Goal: Task Accomplishment & Management: Use online tool/utility

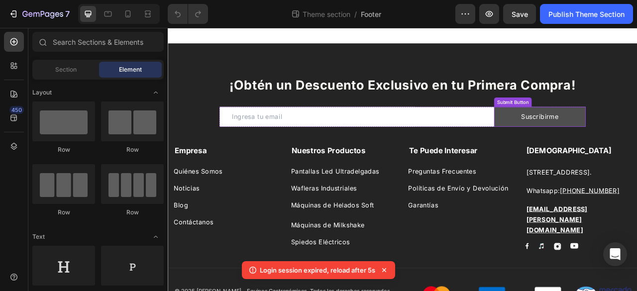
scroll to position [22, 0]
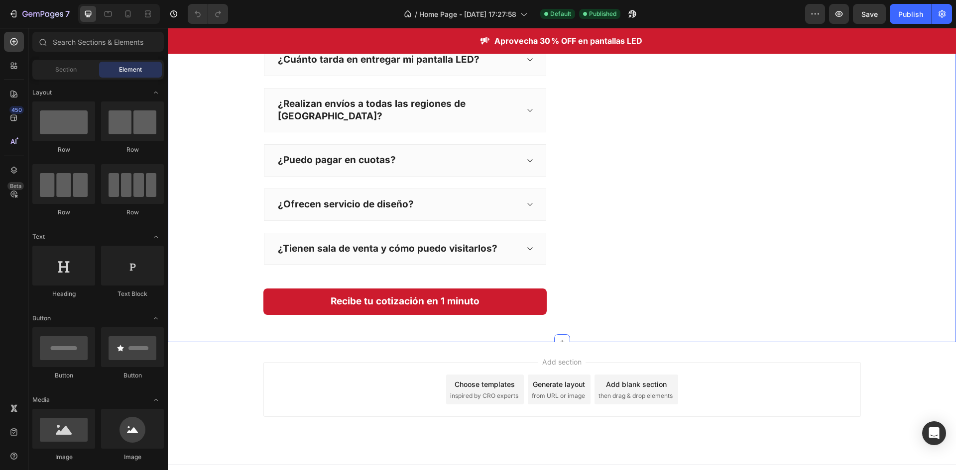
scroll to position [1896, 0]
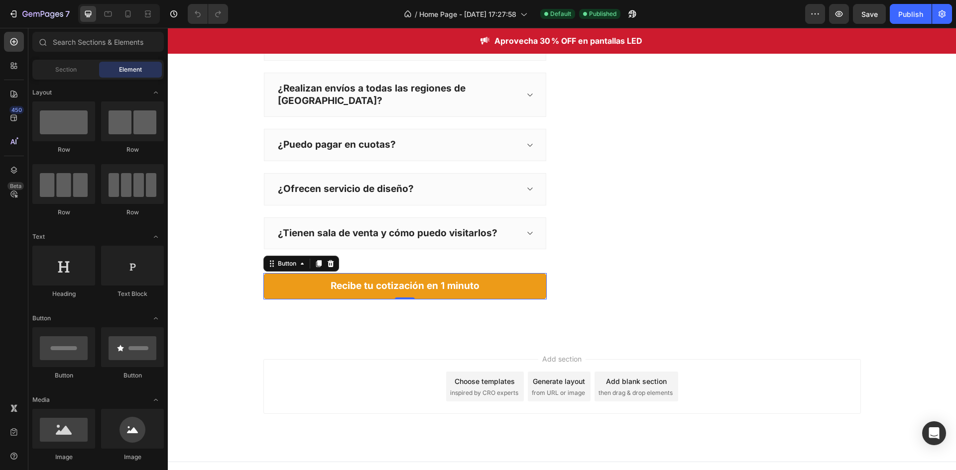
click at [494, 278] on button "Recibe tu cotización en 1 minuto" at bounding box center [404, 286] width 283 height 26
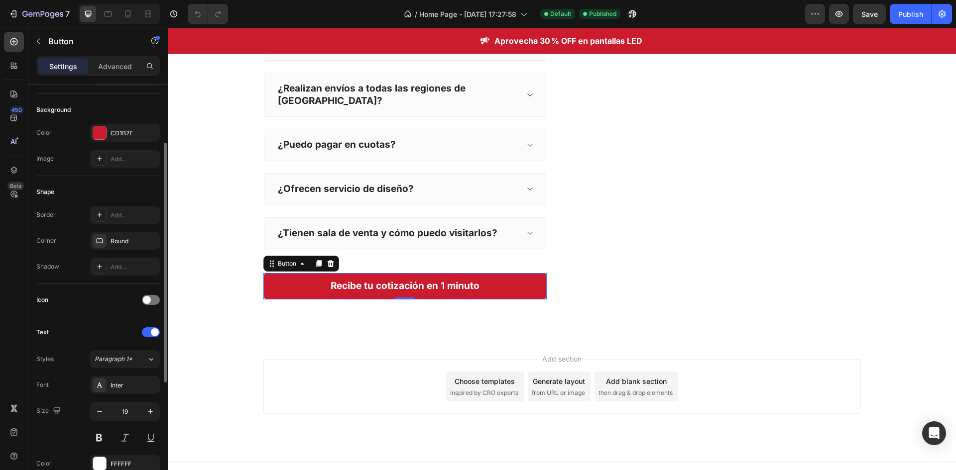
scroll to position [51, 0]
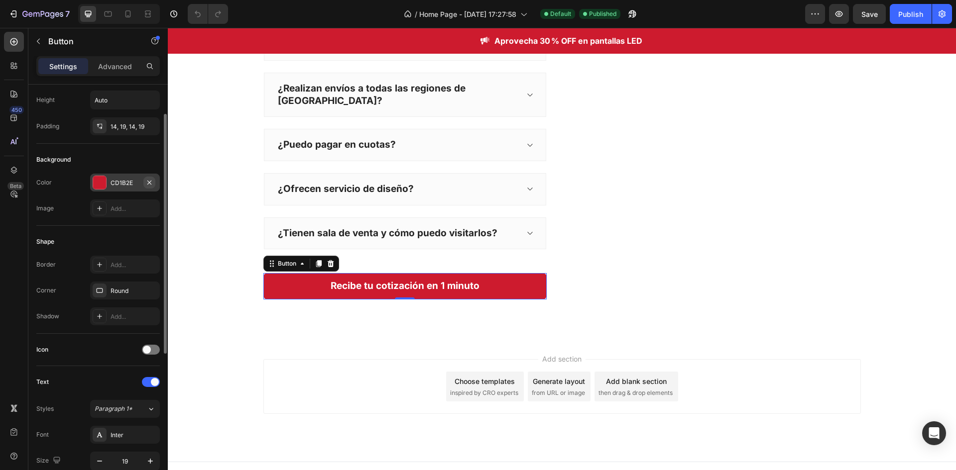
click at [144, 185] on button "button" at bounding box center [149, 183] width 12 height 12
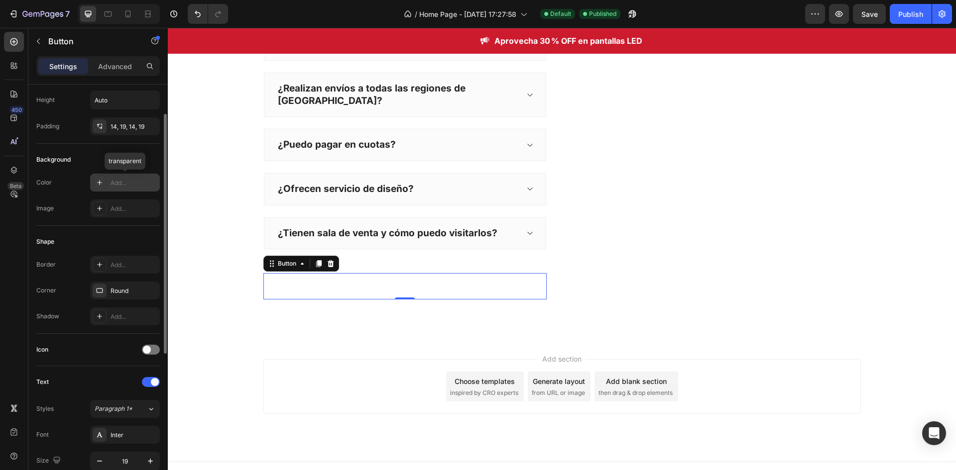
click at [138, 184] on div "Add..." at bounding box center [133, 183] width 47 height 9
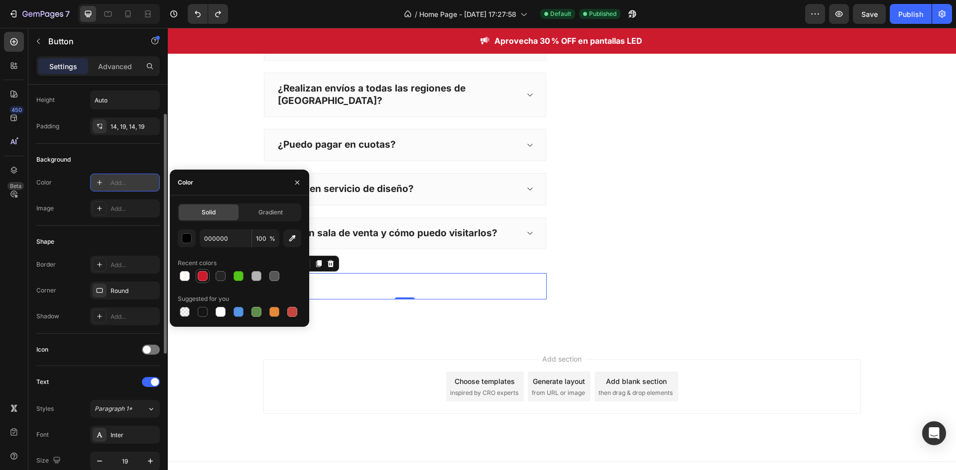
click at [200, 275] on div at bounding box center [203, 276] width 10 height 10
type input "CD1B2E"
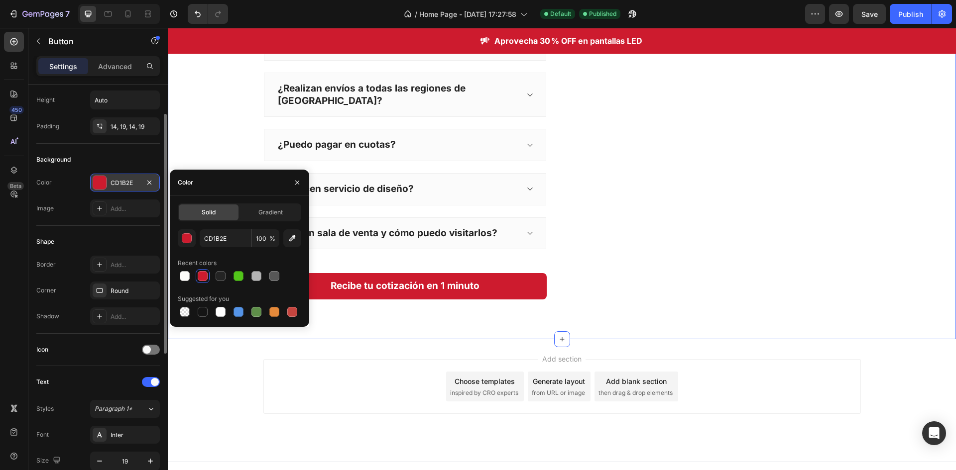
click at [411, 339] on div "Preguntas Frecuentes sobre Pantallas LED Klinge Heading ¿Cuánto tarda en entreg…" at bounding box center [562, 130] width 788 height 420
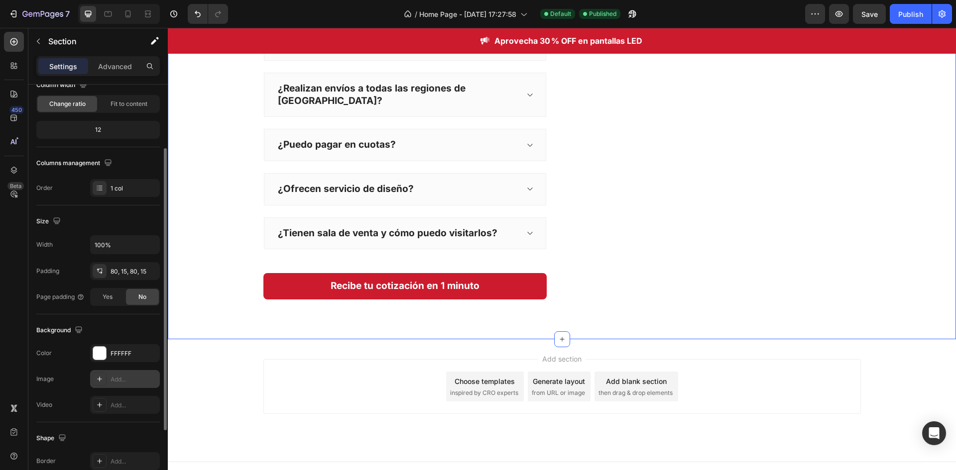
scroll to position [0, 0]
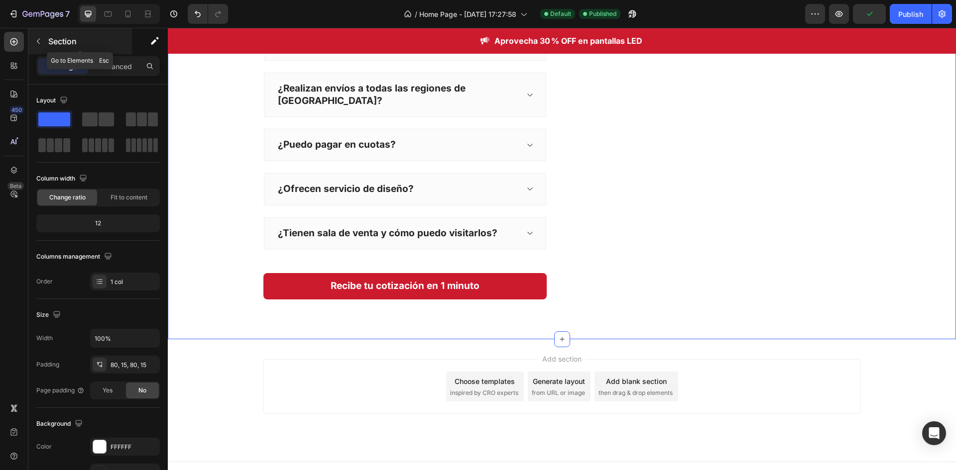
click at [42, 45] on icon "button" at bounding box center [38, 41] width 8 height 8
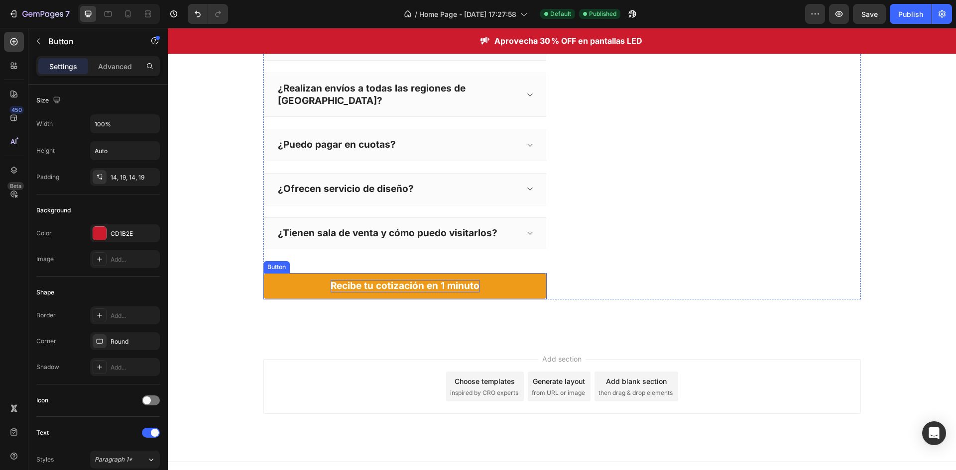
click at [400, 280] on strong "Recibe tu cotización en 1 minuto" at bounding box center [404, 285] width 149 height 11
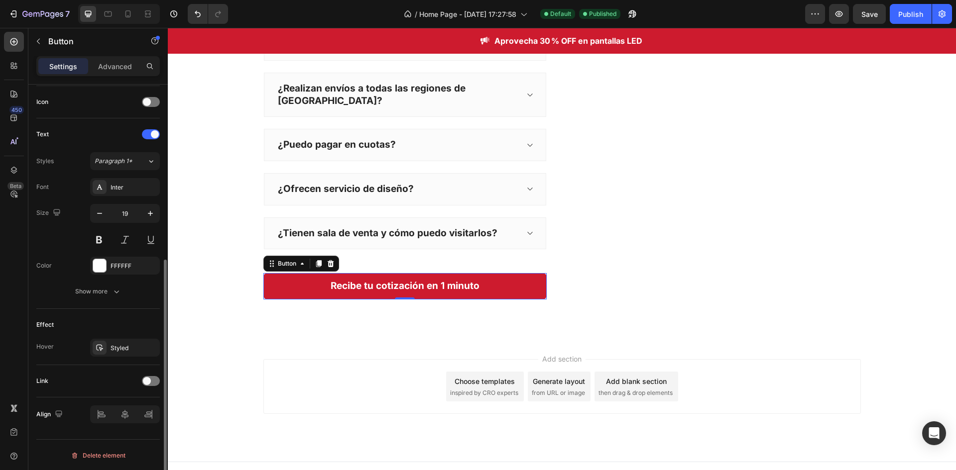
scroll to position [300, 0]
click at [132, 347] on div "Styled" at bounding box center [124, 347] width 29 height 9
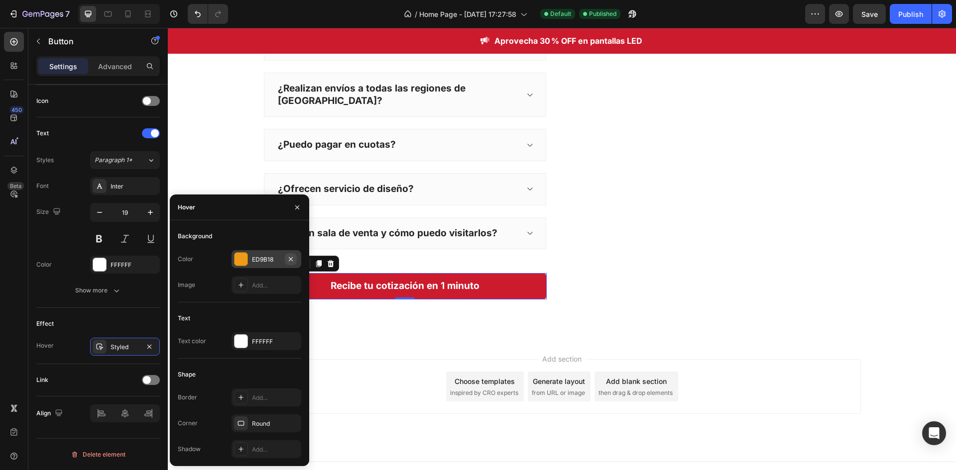
click at [290, 255] on icon "button" at bounding box center [291, 259] width 8 height 8
click at [277, 259] on div "Add..." at bounding box center [275, 259] width 47 height 9
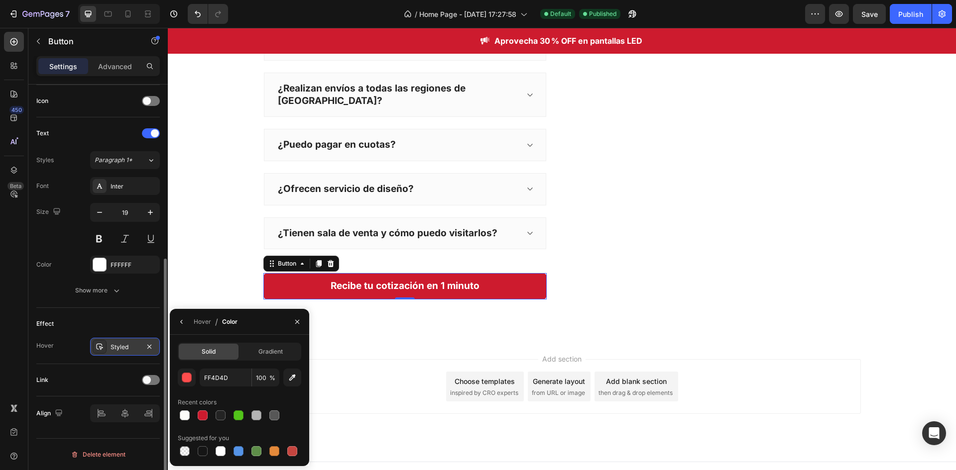
click at [121, 349] on div "Styled" at bounding box center [124, 347] width 29 height 9
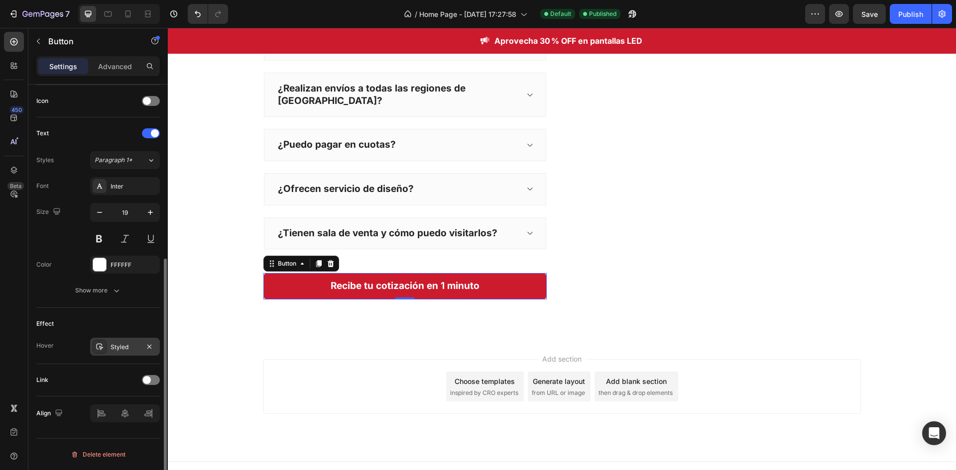
click at [121, 349] on div "Styled" at bounding box center [124, 347] width 29 height 9
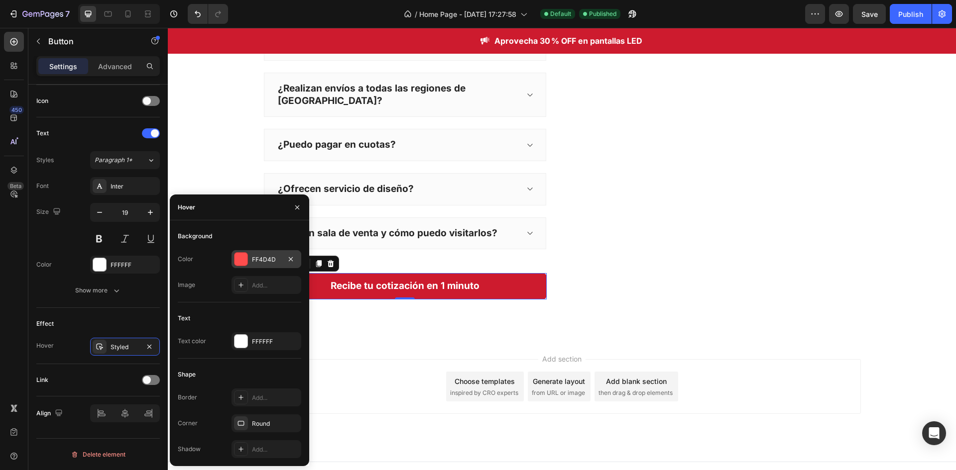
click at [269, 257] on div "FF4D4D" at bounding box center [266, 259] width 29 height 9
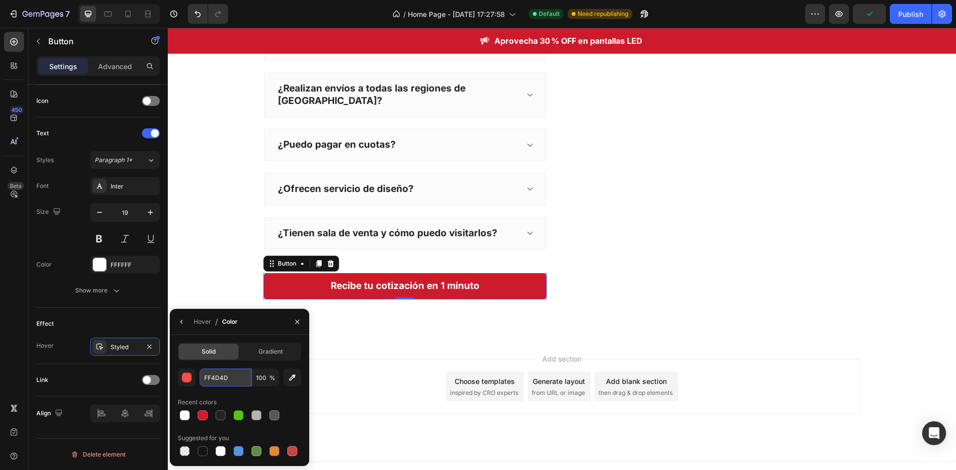
paste input "#991421"
type input "#991421"
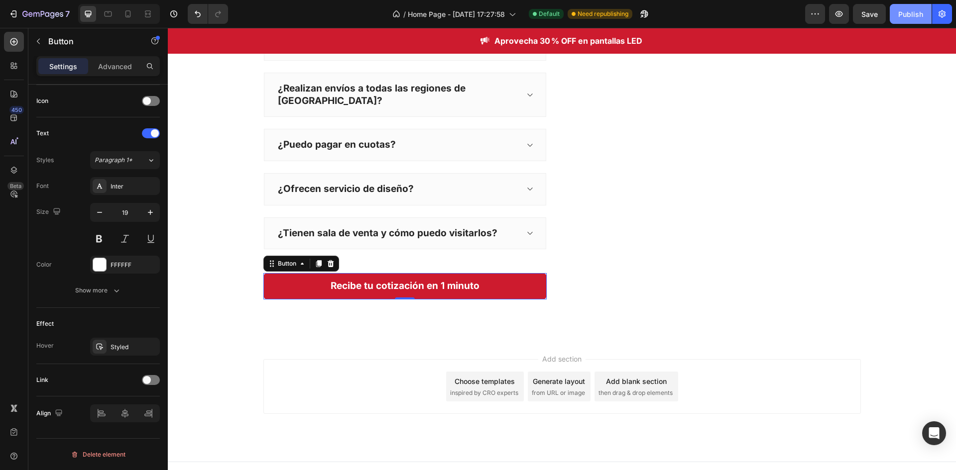
click at [915, 13] on div "Publish" at bounding box center [910, 14] width 25 height 10
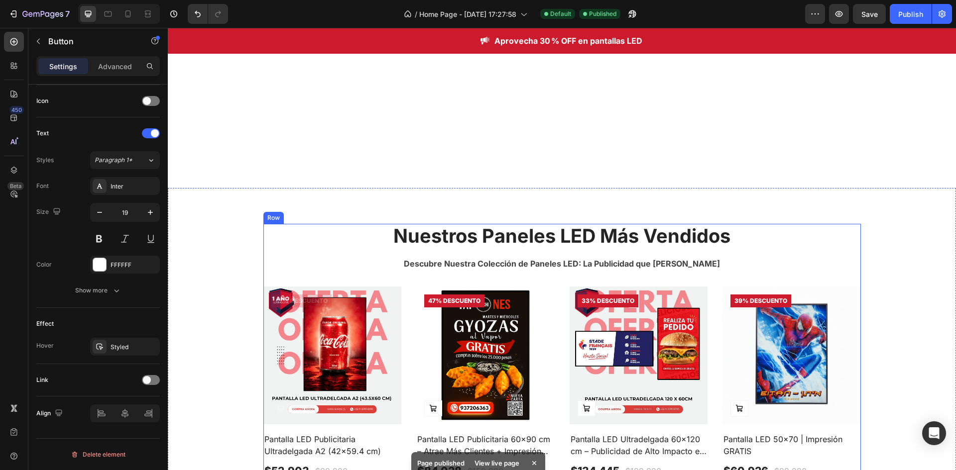
scroll to position [348, 0]
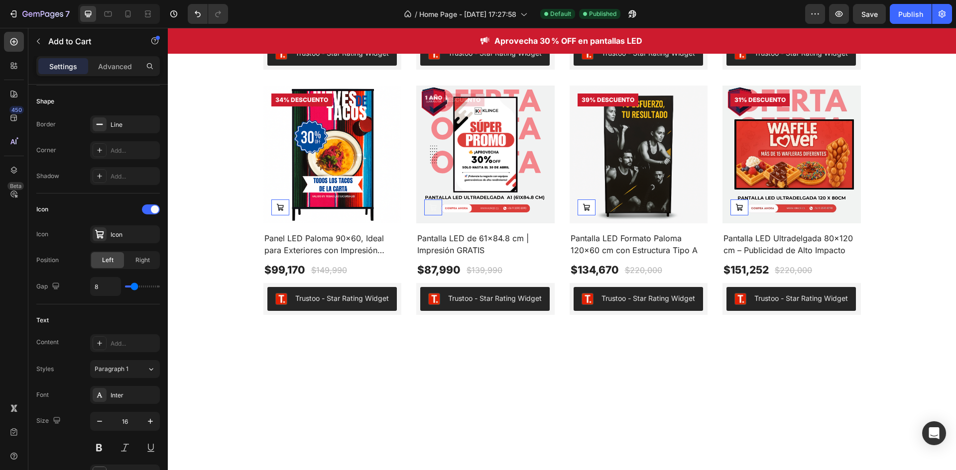
scroll to position [0, 0]
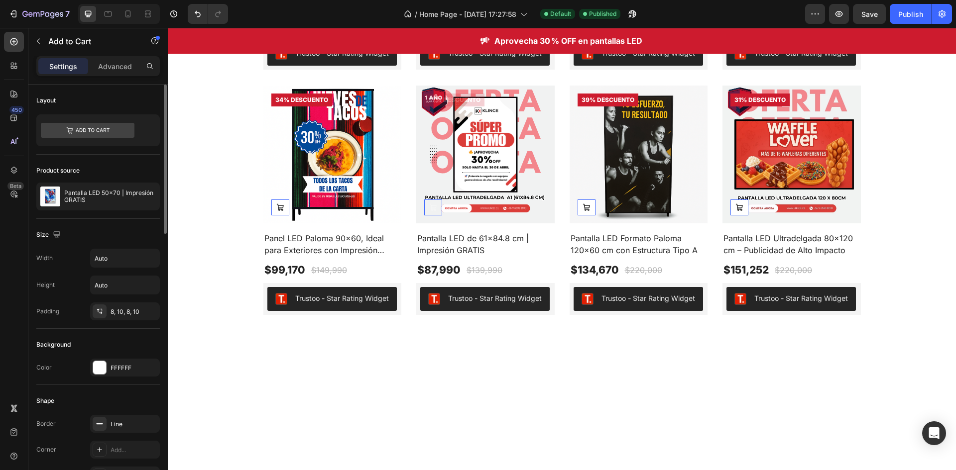
click at [906, 8] on button "Publish" at bounding box center [910, 14] width 42 height 20
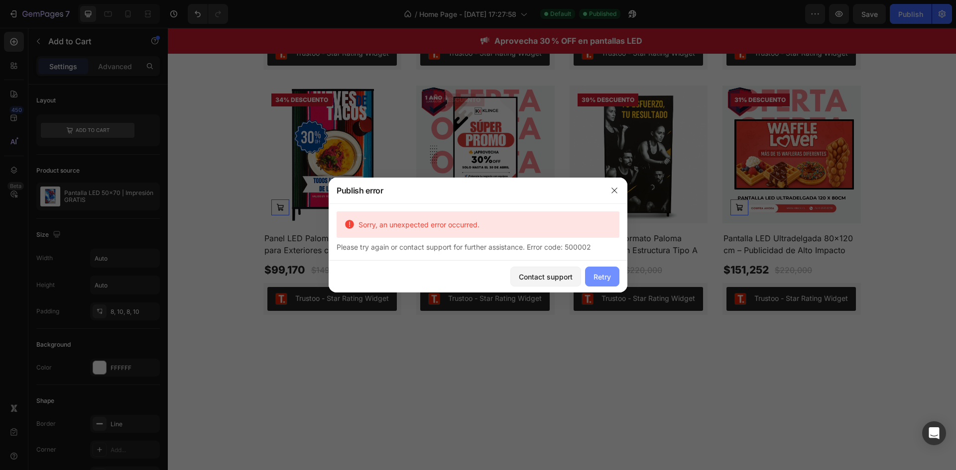
click at [596, 272] on div "Retry" at bounding box center [601, 277] width 17 height 10
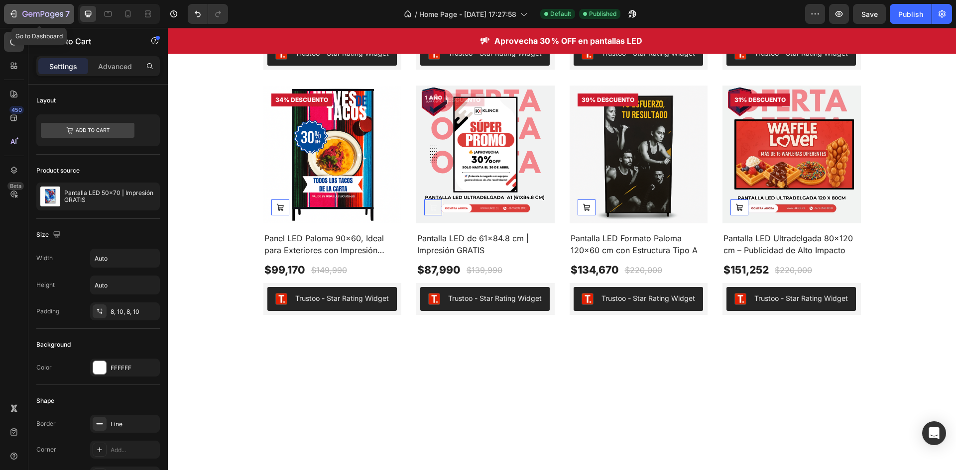
click at [15, 16] on icon "button" at bounding box center [13, 14] width 10 height 10
